Goal: Task Accomplishment & Management: Manage account settings

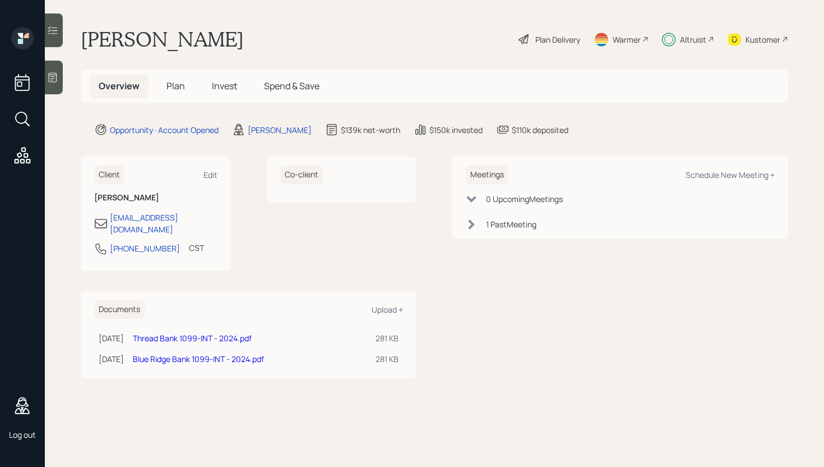
click at [287, 86] on span "Spend & Save" at bounding box center [292, 86] width 56 height 12
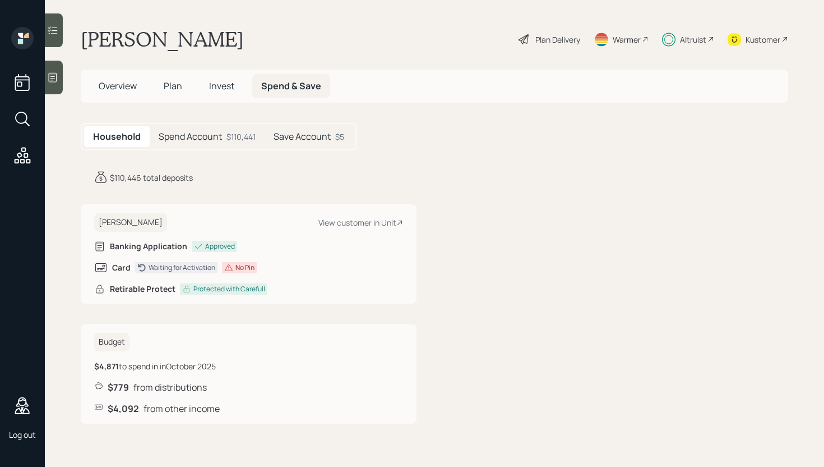
click at [177, 134] on h5 "Spend Account" at bounding box center [190, 136] width 63 height 11
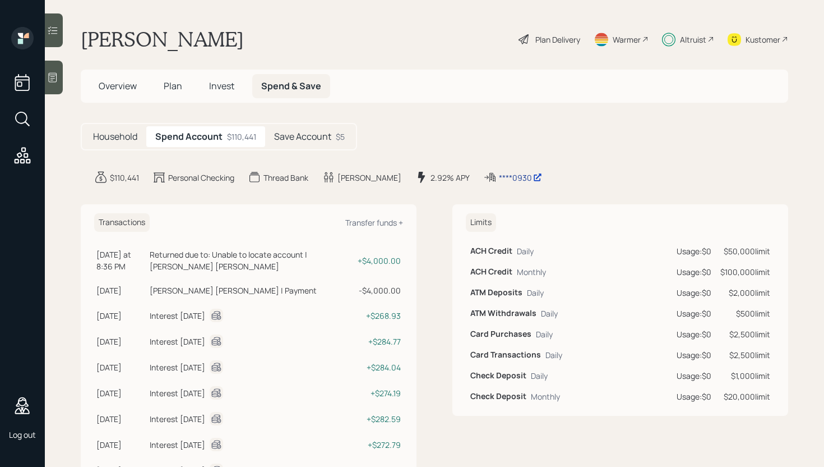
click at [499, 181] on div "****0930" at bounding box center [520, 178] width 43 height 12
click at [499, 176] on div "****0930" at bounding box center [520, 178] width 43 height 12
